Goal: Information Seeking & Learning: Learn about a topic

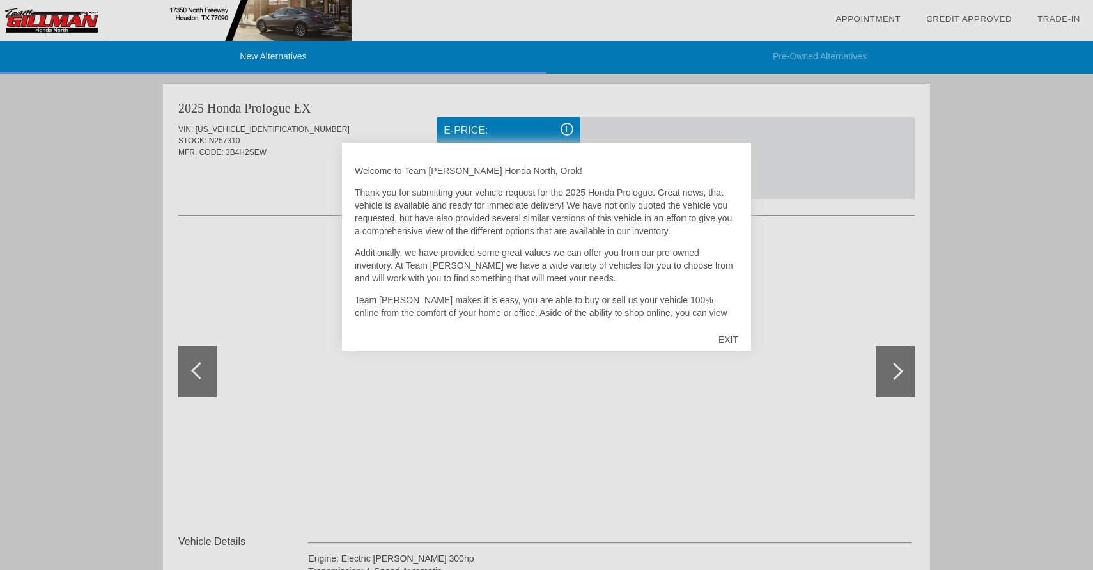
click at [732, 338] on div "EXIT" at bounding box center [728, 339] width 45 height 38
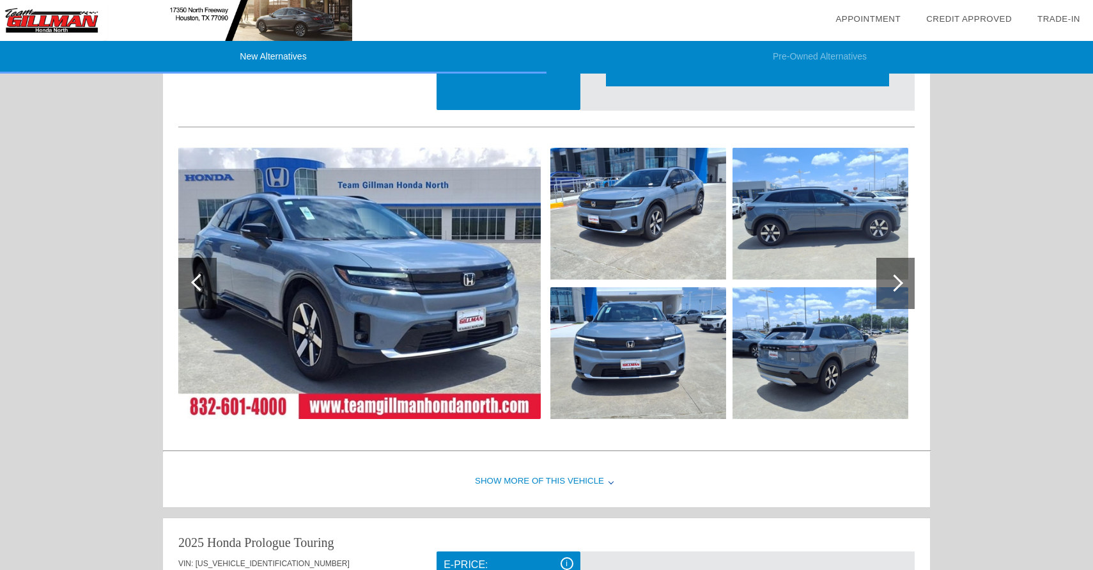
scroll to position [876, 0]
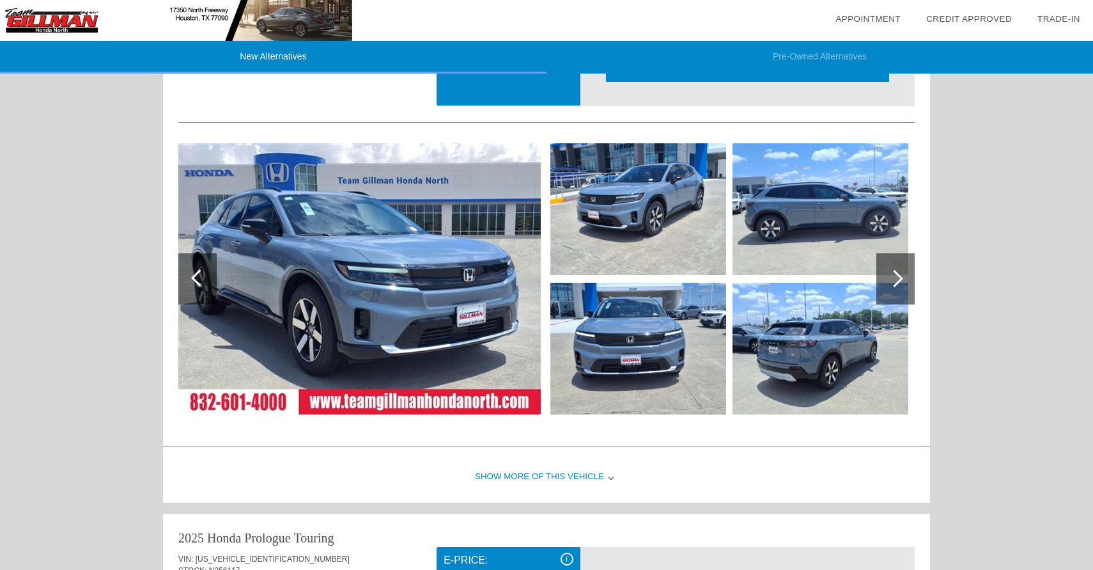
click at [901, 274] on div at bounding box center [896, 278] width 38 height 51
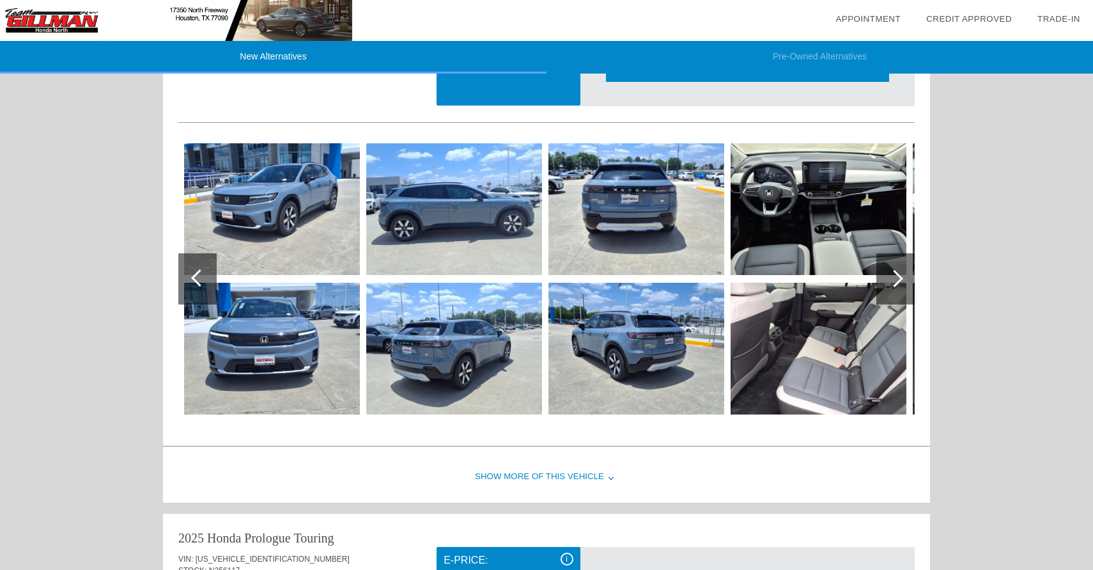
click at [833, 351] on img at bounding box center [819, 349] width 176 height 132
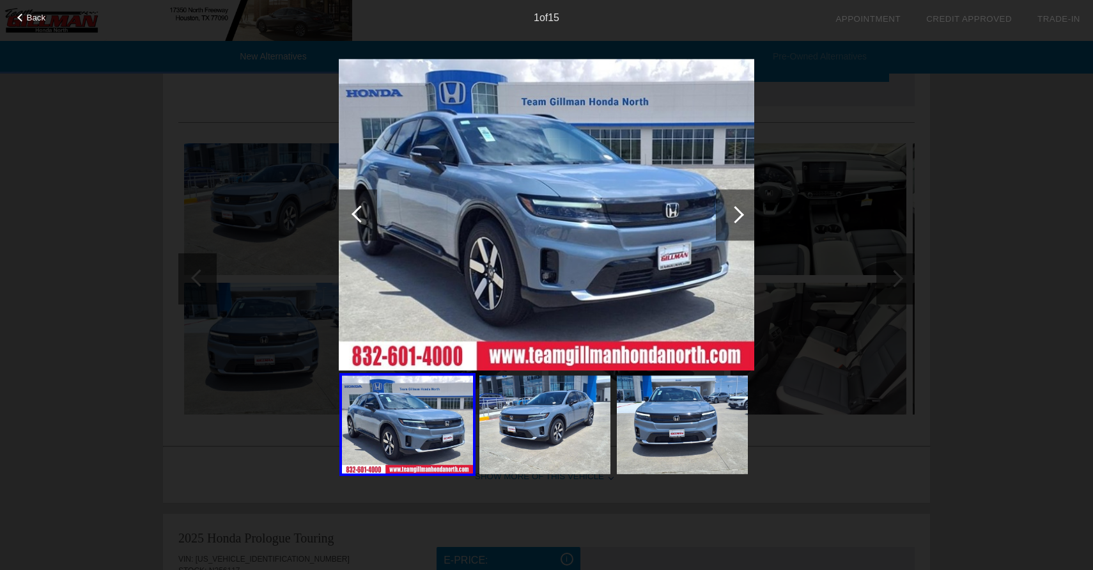
click at [739, 218] on div at bounding box center [735, 214] width 17 height 17
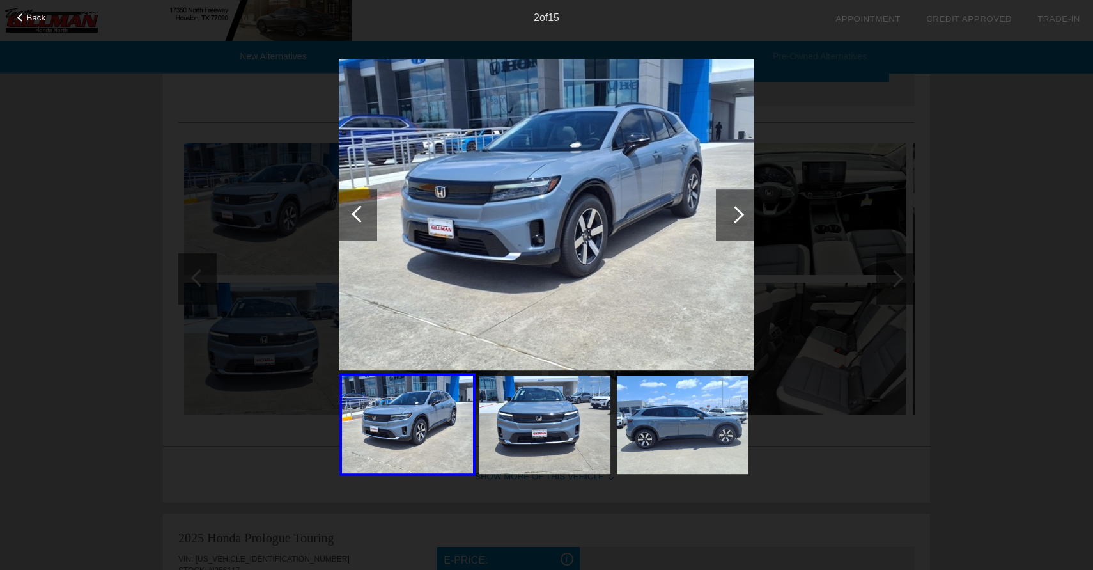
click at [739, 218] on div at bounding box center [735, 214] width 17 height 17
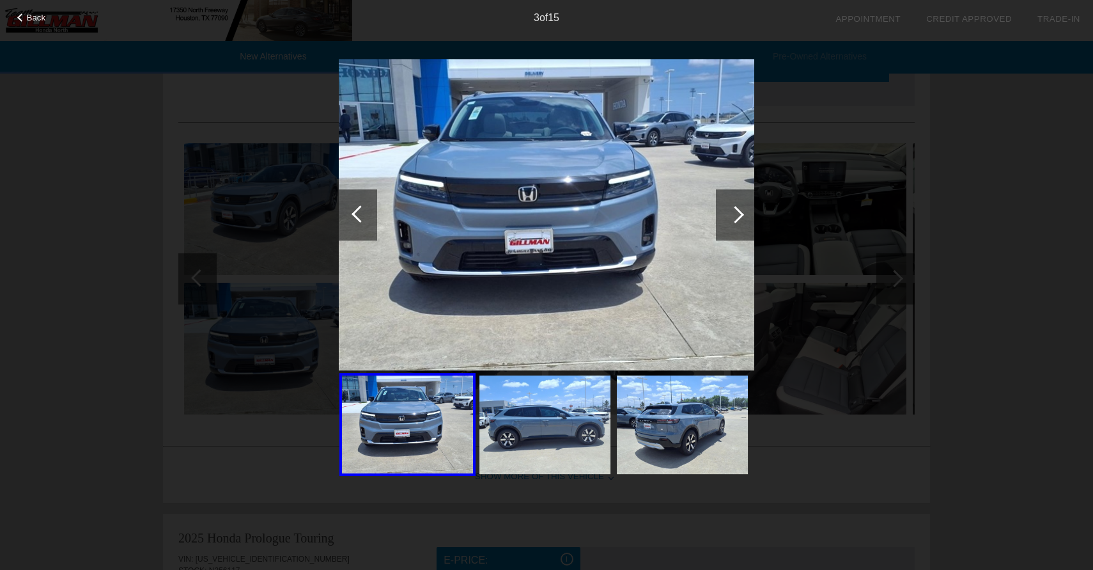
click at [739, 218] on div at bounding box center [735, 214] width 17 height 17
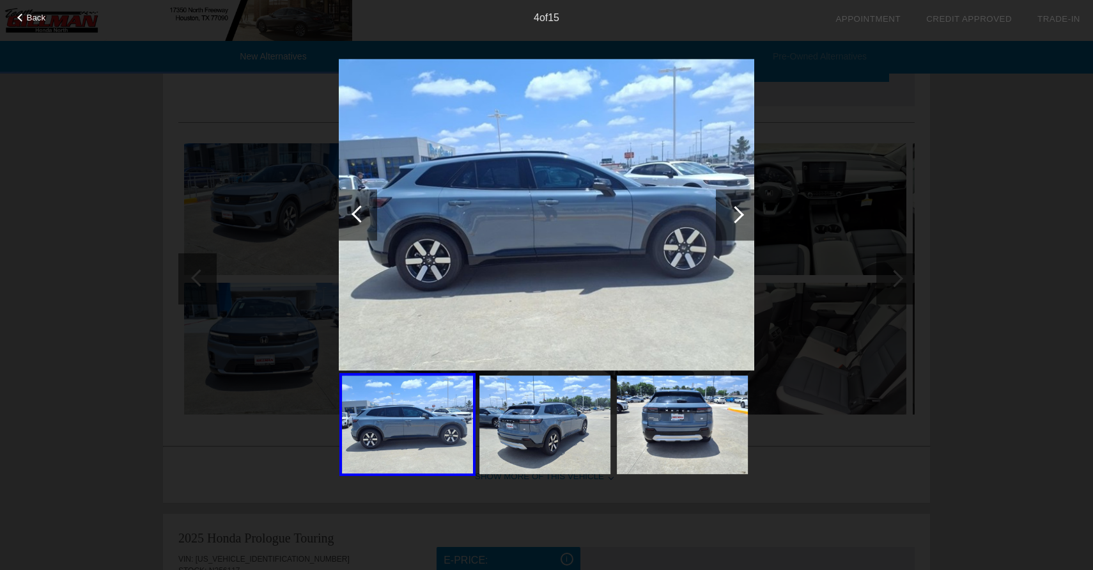
click at [739, 209] on div at bounding box center [735, 214] width 38 height 51
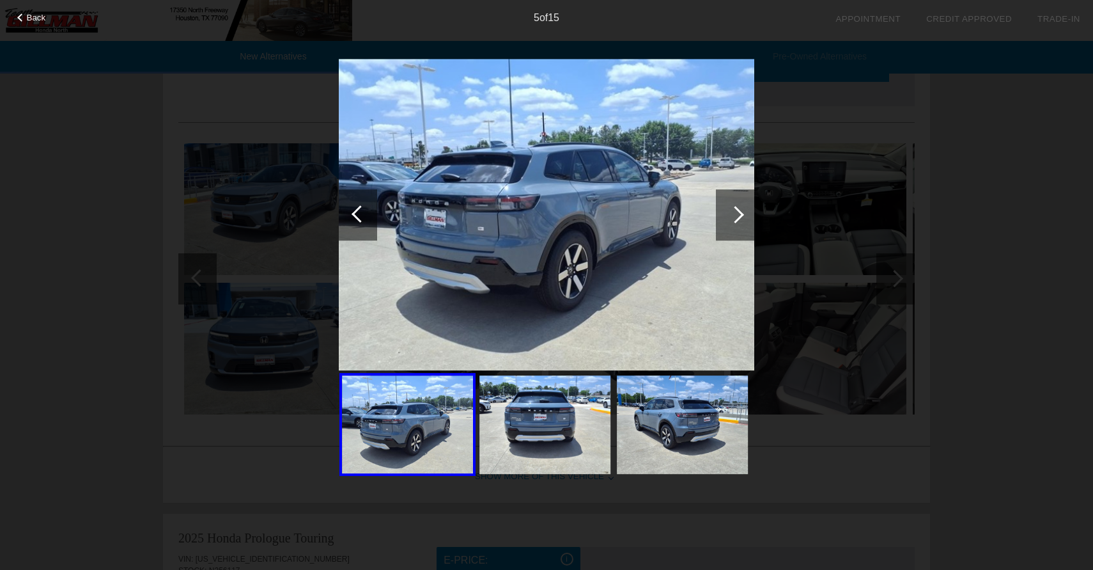
click at [739, 209] on div at bounding box center [735, 214] width 38 height 51
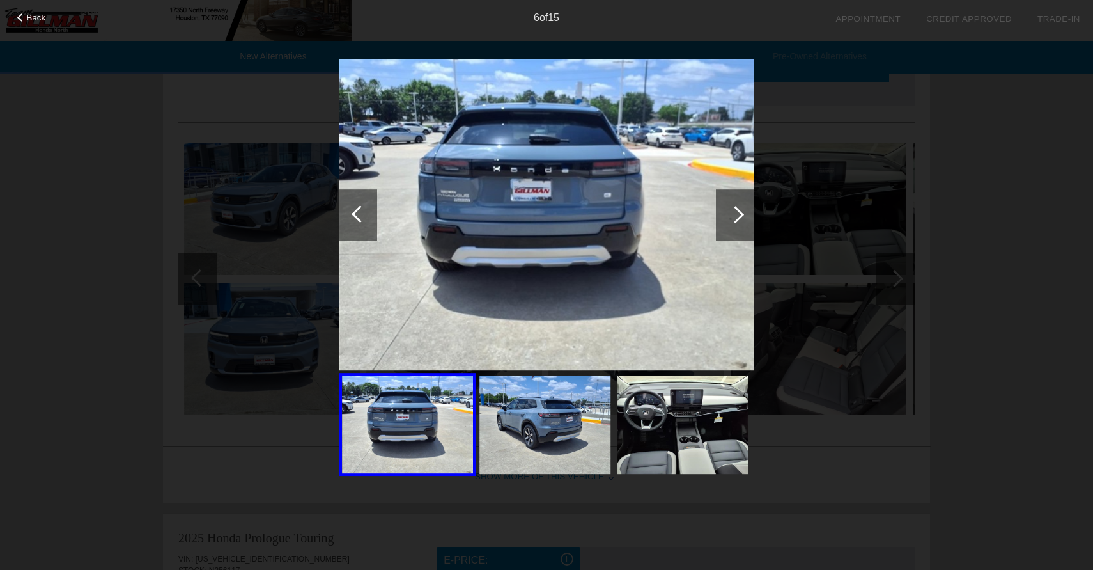
click at [739, 209] on div at bounding box center [735, 214] width 38 height 51
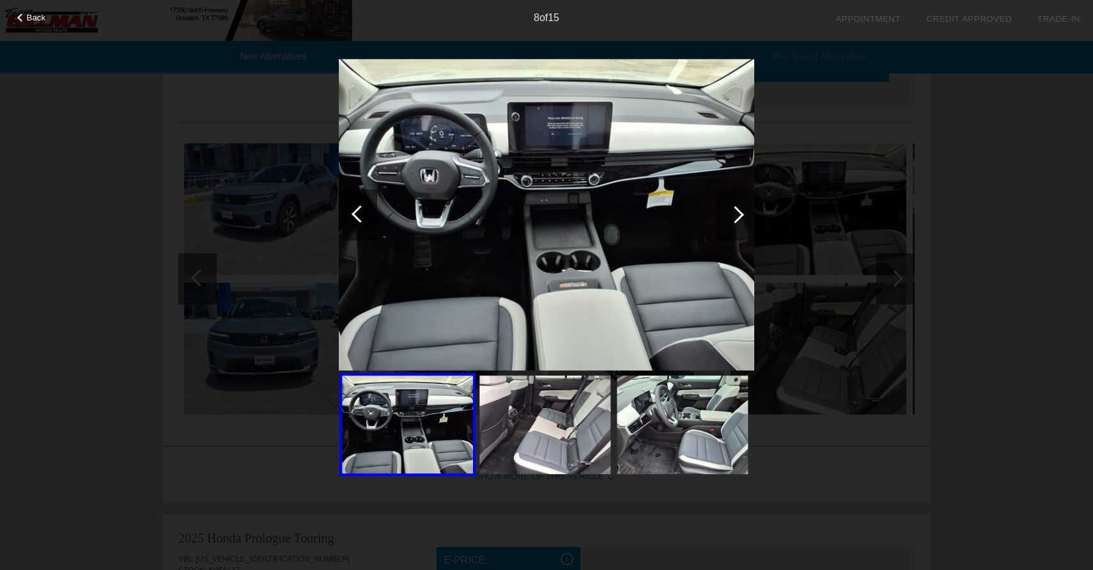
click at [739, 209] on div at bounding box center [735, 214] width 38 height 51
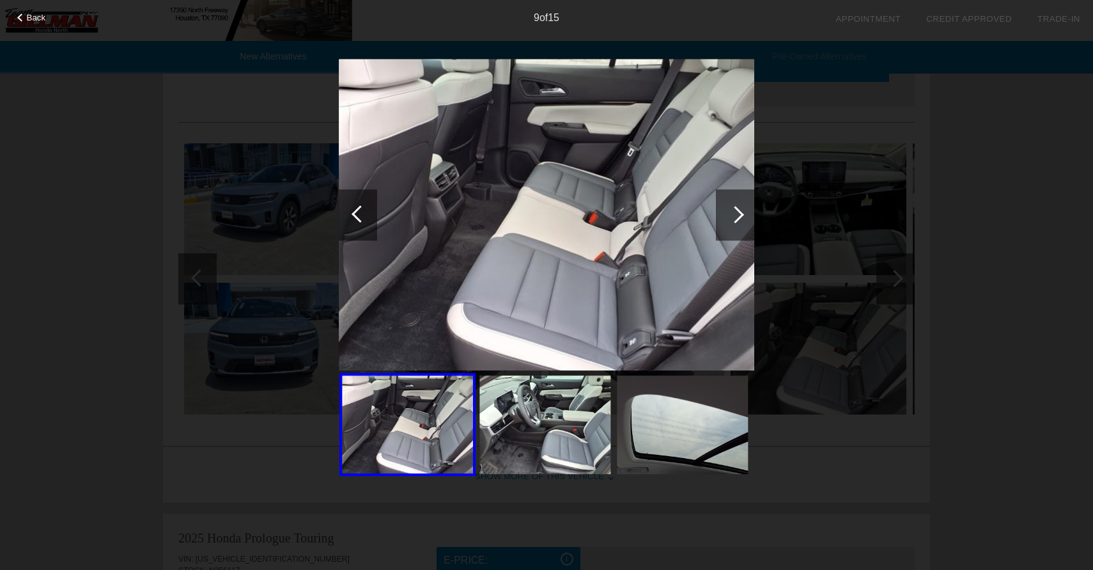
click at [739, 209] on div at bounding box center [735, 214] width 38 height 51
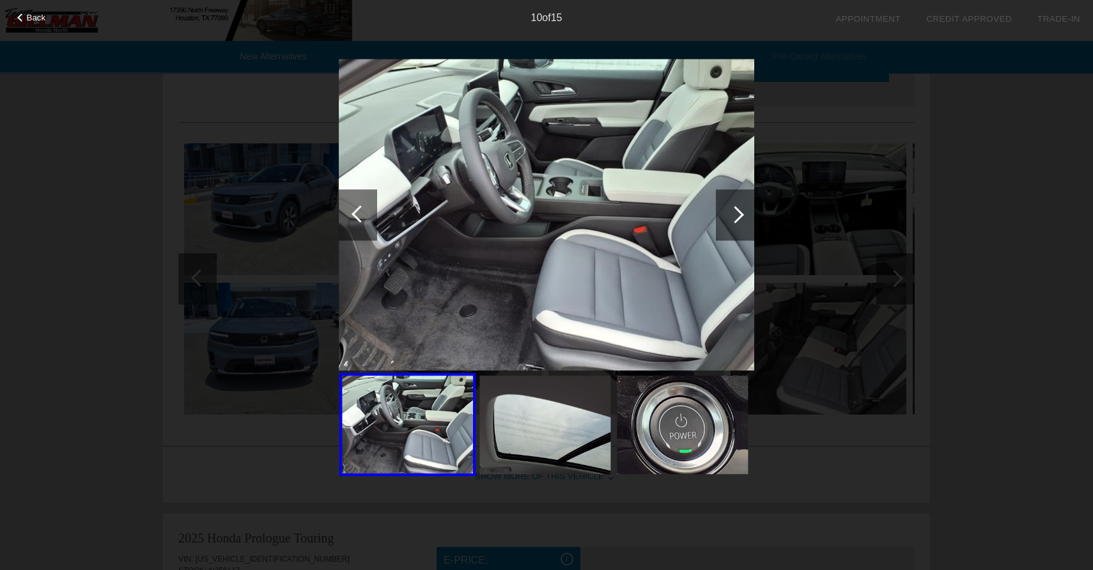
click at [357, 205] on div at bounding box center [358, 214] width 38 height 51
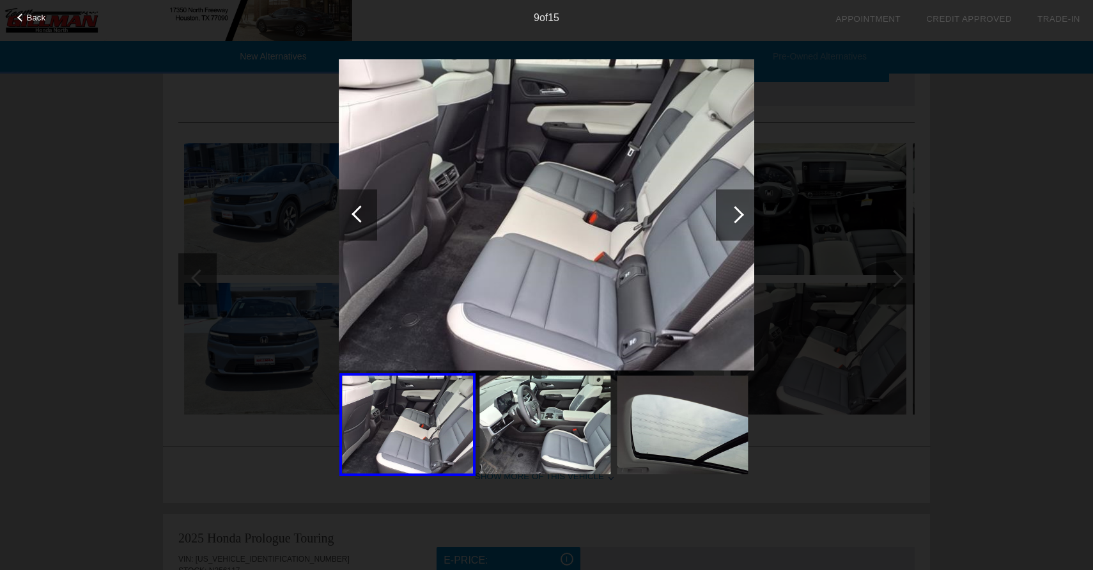
click at [736, 214] on div at bounding box center [735, 214] width 17 height 17
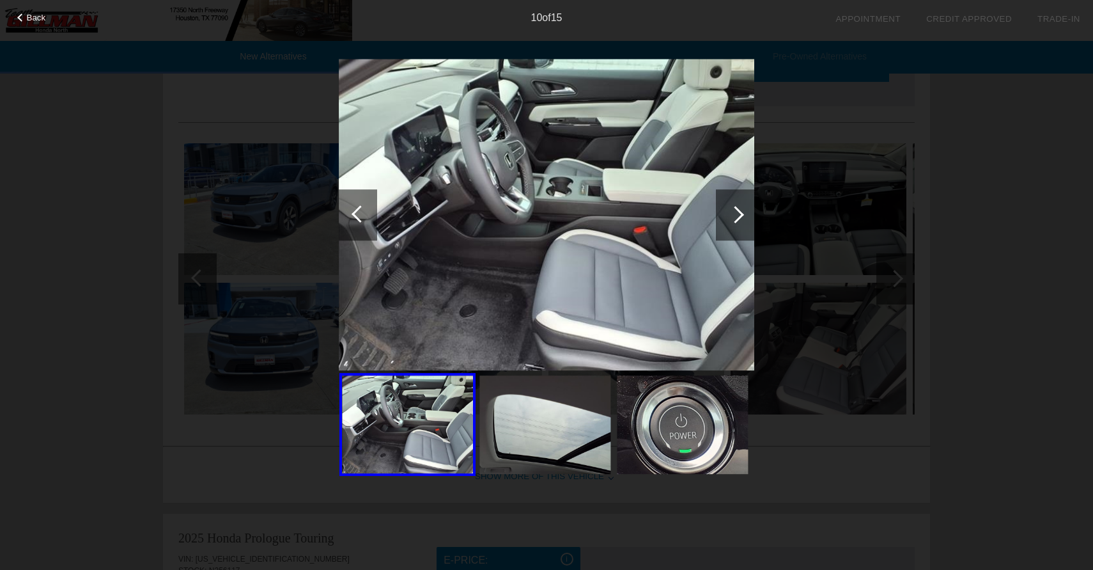
click at [736, 214] on div at bounding box center [735, 214] width 17 height 17
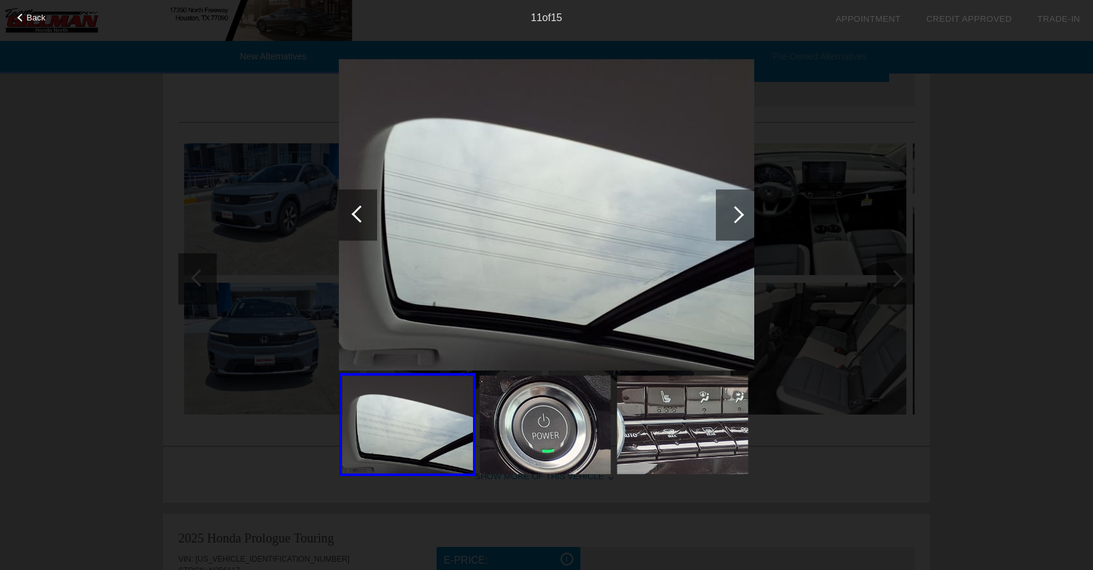
click at [736, 214] on div at bounding box center [735, 214] width 17 height 17
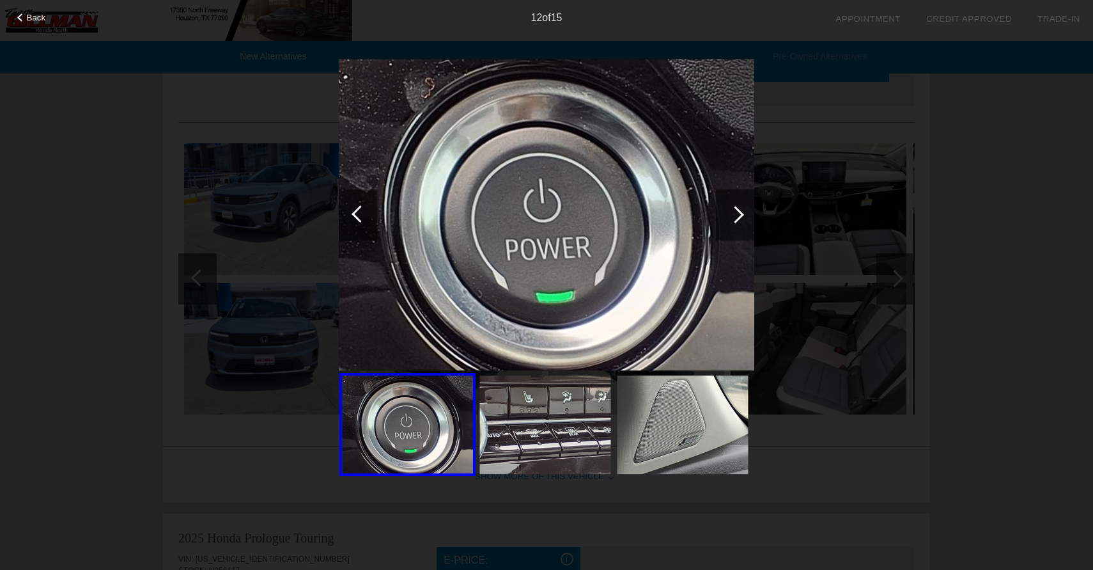
click at [736, 214] on div at bounding box center [735, 214] width 17 height 17
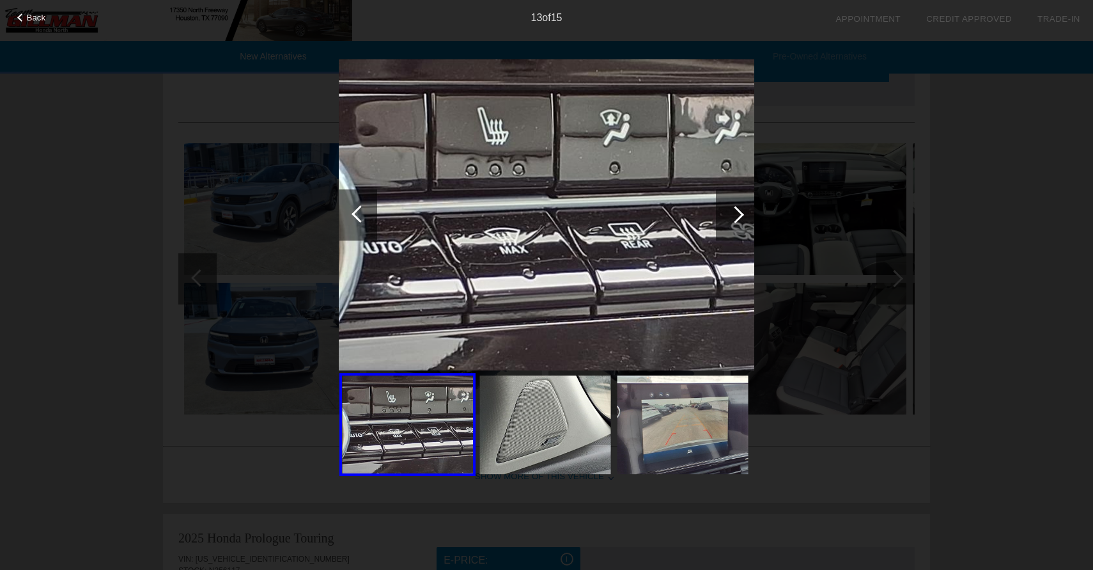
click at [736, 214] on div at bounding box center [735, 214] width 17 height 17
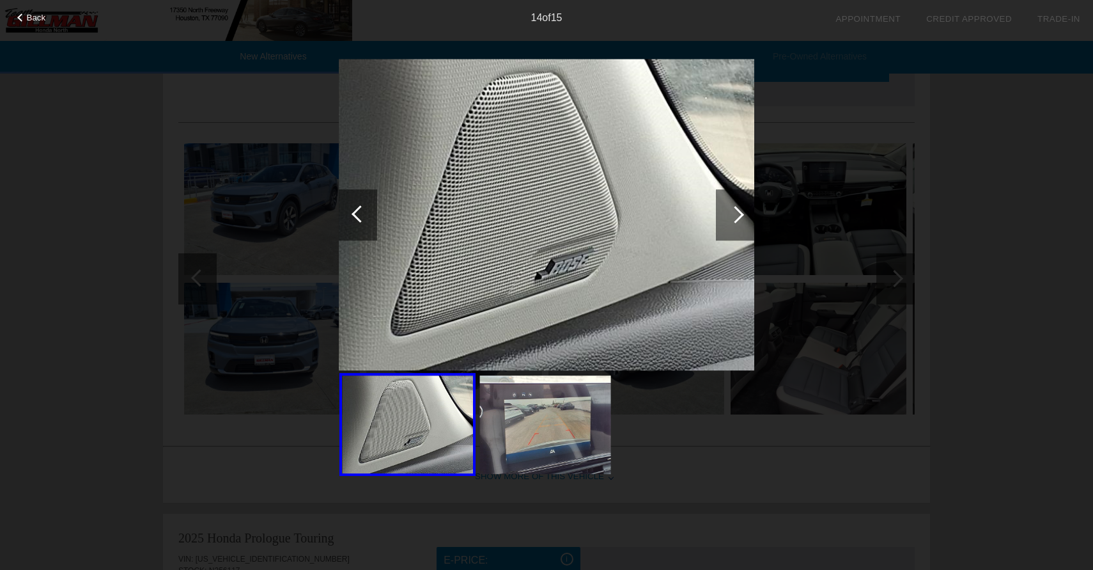
click at [736, 214] on div at bounding box center [735, 214] width 17 height 17
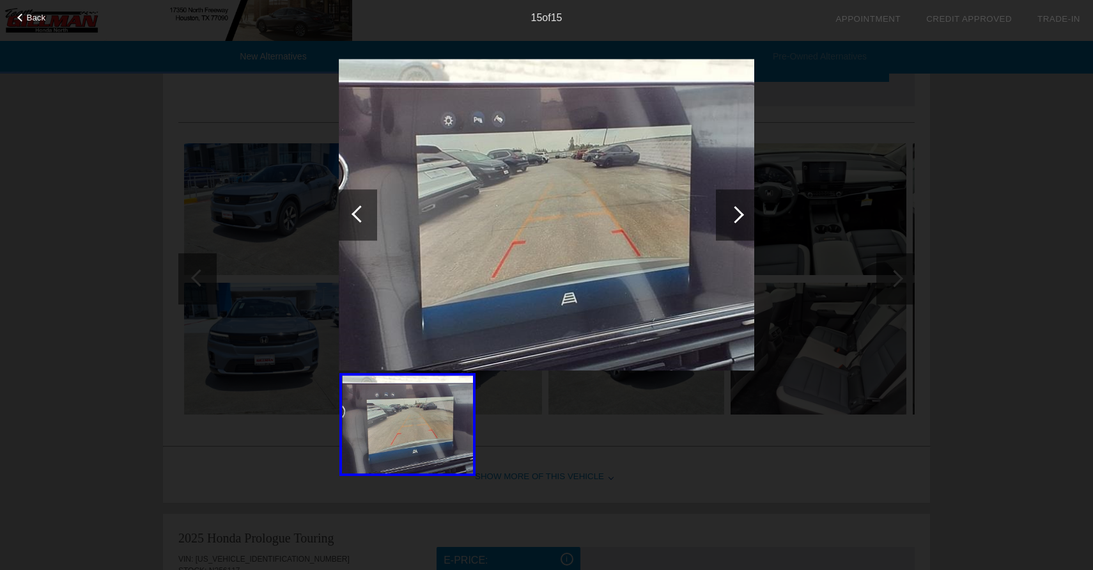
click at [736, 214] on div at bounding box center [735, 214] width 17 height 17
click at [741, 214] on div at bounding box center [735, 214] width 17 height 17
click at [33, 20] on span "Back" at bounding box center [36, 18] width 19 height 10
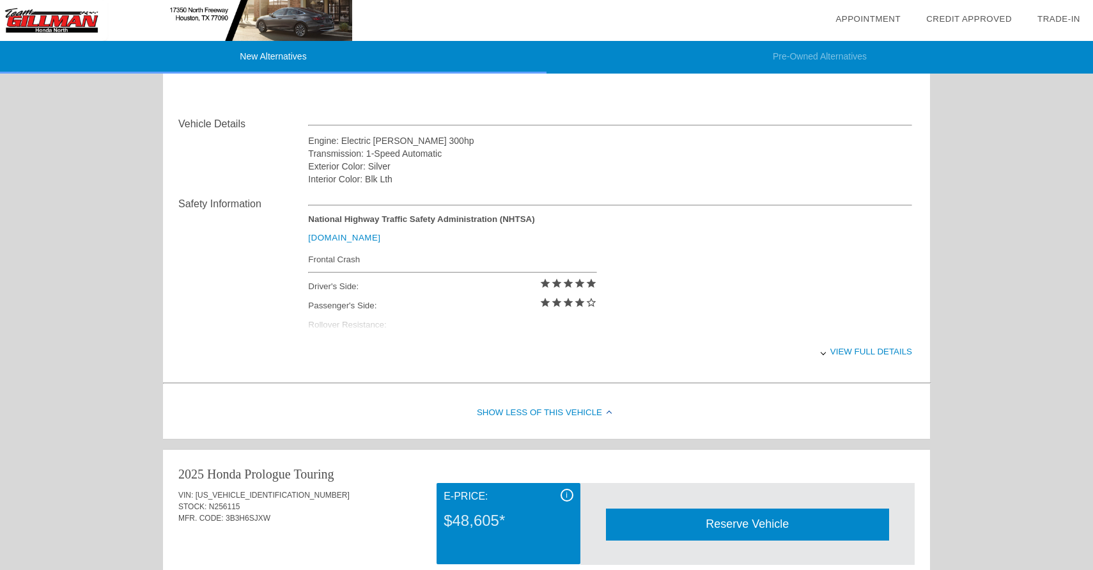
scroll to position [447, 0]
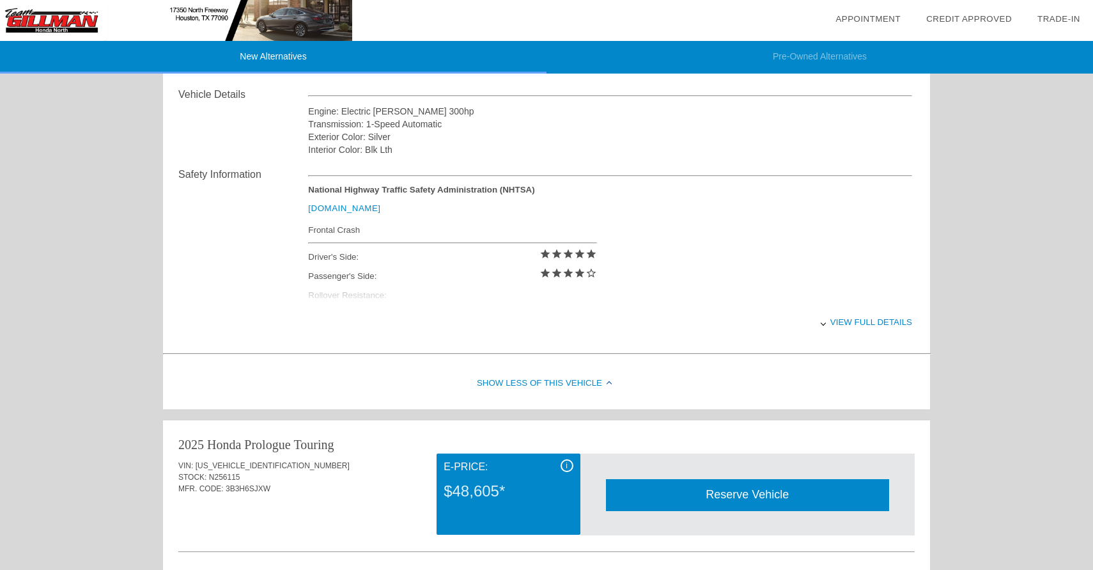
click at [848, 318] on div "View full details" at bounding box center [610, 321] width 604 height 31
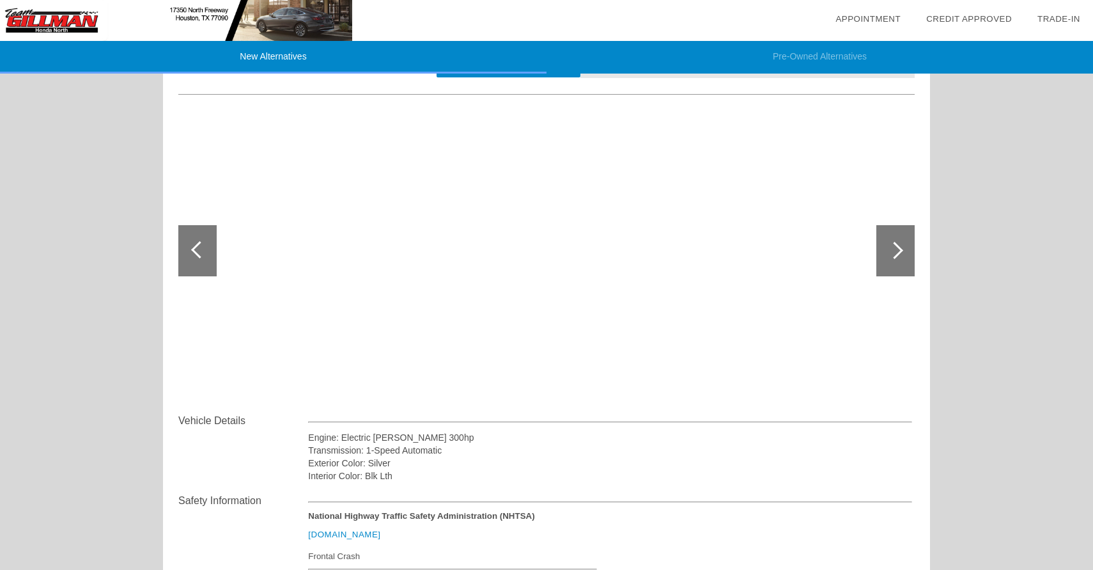
scroll to position [0, 0]
